Goal: Transaction & Acquisition: Purchase product/service

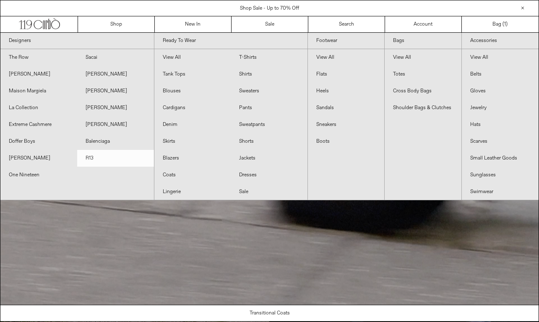
click at [91, 159] on link "R13" at bounding box center [115, 158] width 77 height 17
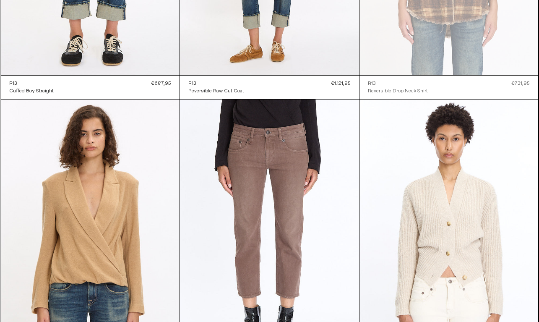
scroll to position [1062, 0]
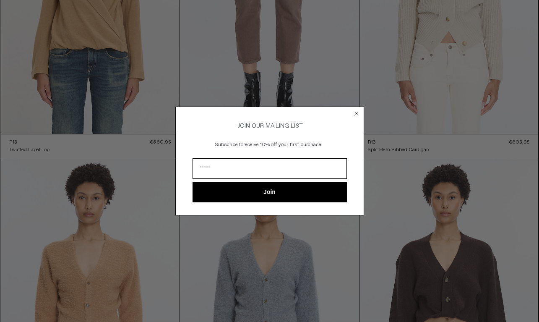
click at [353, 112] on circle "Close dialog" at bounding box center [356, 114] width 8 height 8
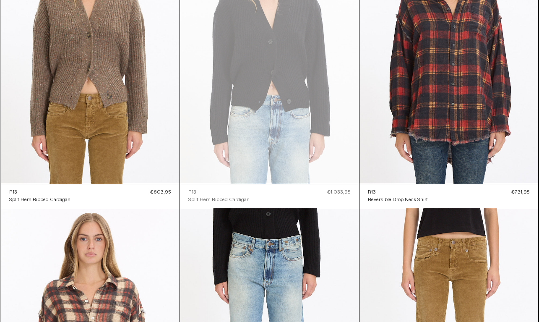
scroll to position [0, 0]
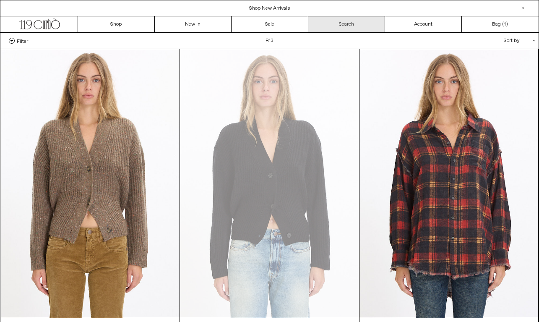
click at [343, 20] on link "Search" at bounding box center [346, 24] width 77 height 16
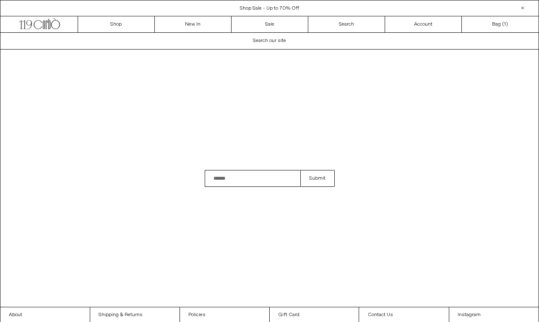
click at [234, 182] on input "Search" at bounding box center [253, 178] width 96 height 17
type input "**********"
click at [300, 170] on button "Submit" at bounding box center [317, 178] width 34 height 17
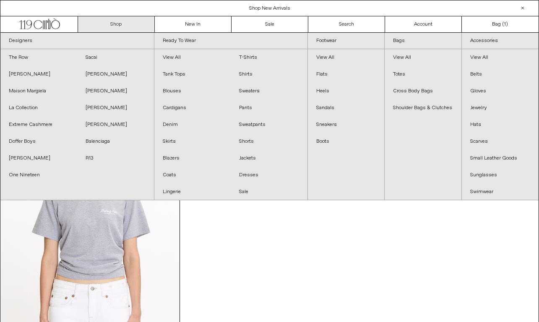
click at [127, 25] on link "Shop" at bounding box center [116, 24] width 77 height 16
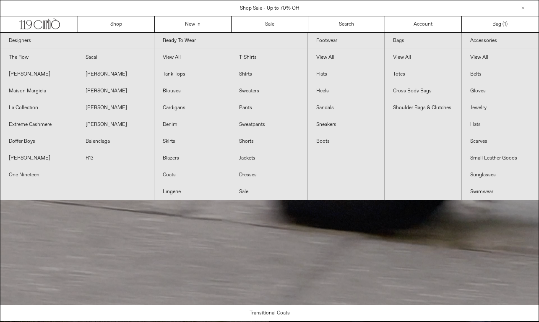
click at [97, 155] on link "R13" at bounding box center [115, 158] width 77 height 17
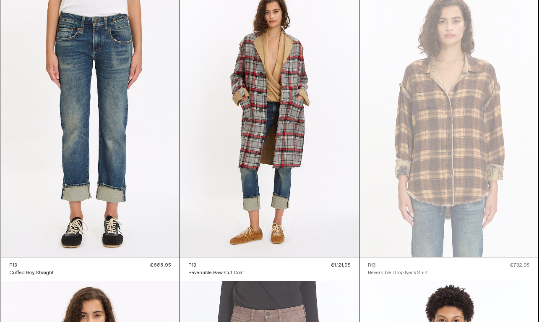
scroll to position [622, 0]
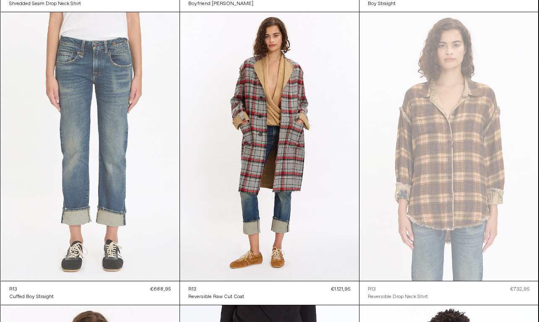
click at [91, 116] on at bounding box center [90, 146] width 179 height 268
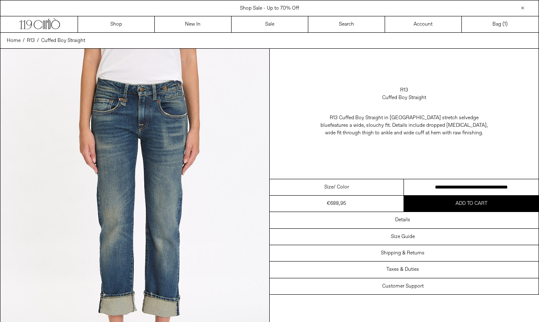
click at [516, 183] on select "**********" at bounding box center [471, 187] width 135 height 16
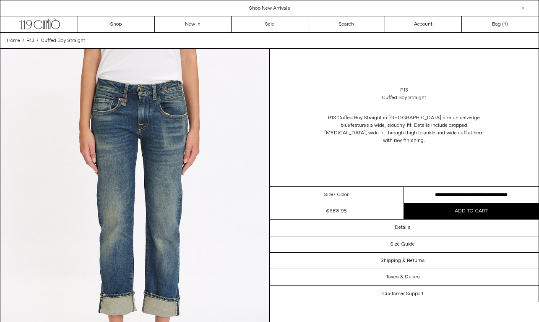
click at [405, 88] on link "R13" at bounding box center [404, 90] width 8 height 8
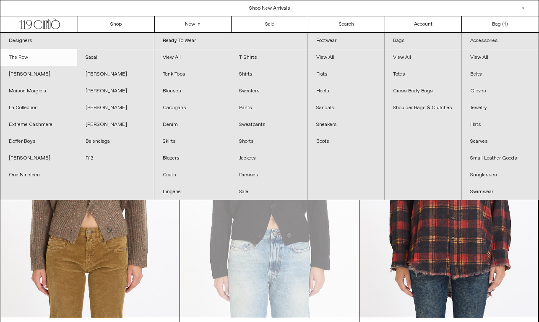
click at [19, 56] on link "The Row" at bounding box center [38, 57] width 77 height 17
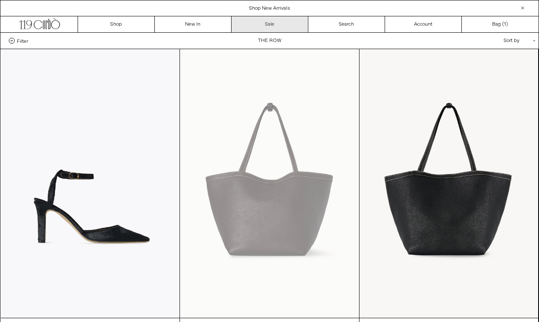
click at [275, 27] on link "Sale" at bounding box center [269, 24] width 77 height 16
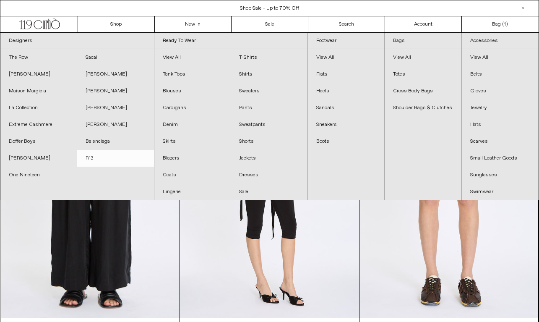
click at [112, 154] on link "R13" at bounding box center [115, 158] width 77 height 17
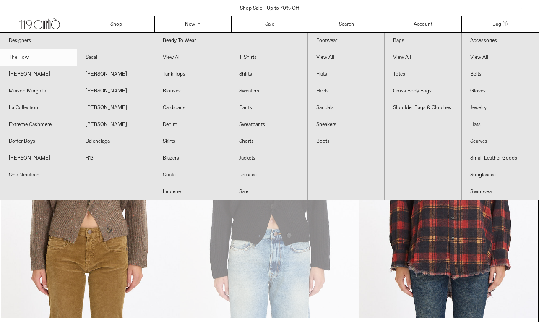
click at [22, 54] on link "The Row" at bounding box center [38, 57] width 77 height 17
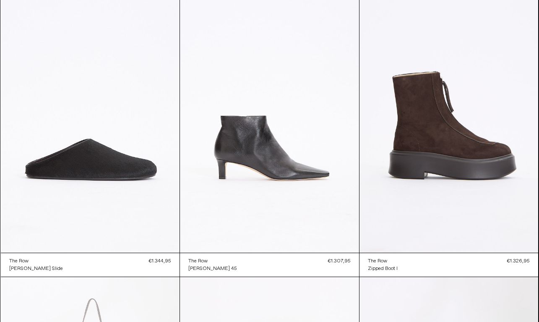
scroll to position [1317, 0]
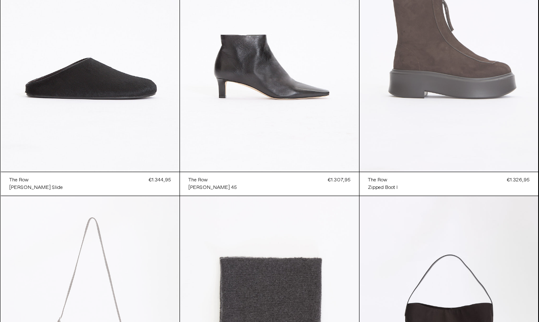
click at [408, 115] on at bounding box center [448, 37] width 179 height 268
click at [466, 104] on at bounding box center [448, 37] width 179 height 268
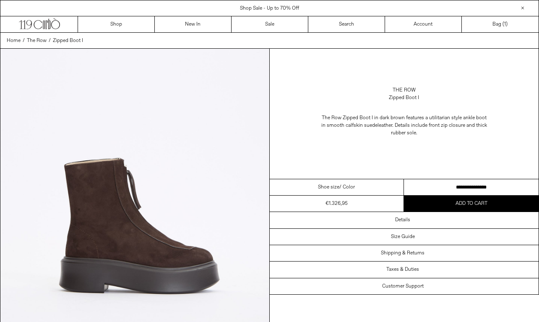
click at [449, 188] on select "**********" at bounding box center [471, 187] width 135 height 16
